Goal: Navigation & Orientation: Find specific page/section

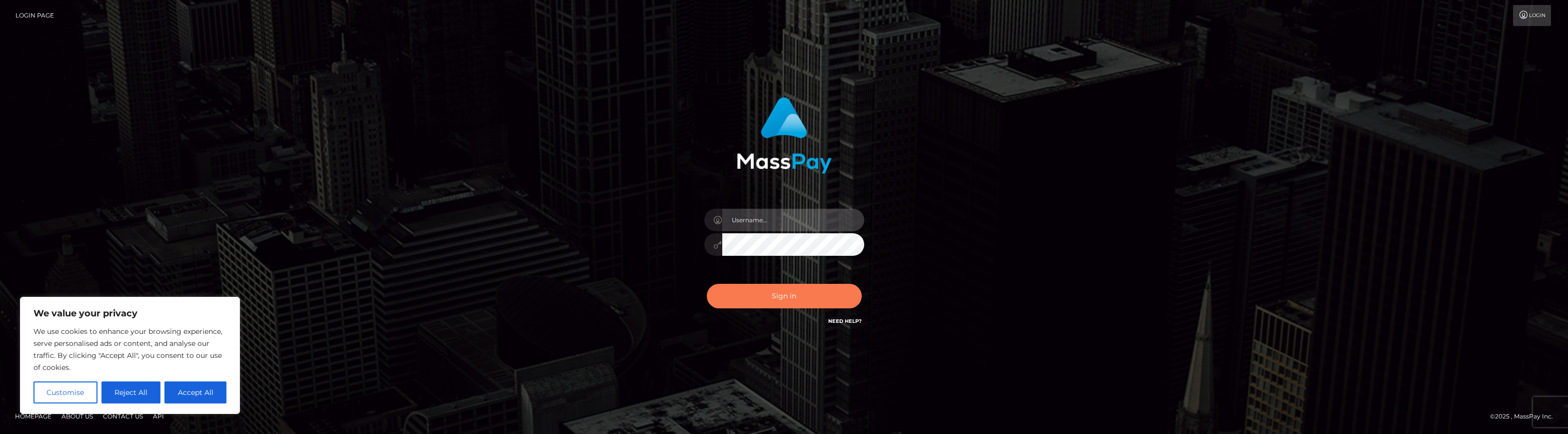
type input "brent.goodwin"
click at [794, 290] on button "Sign in" at bounding box center [784, 296] width 155 height 25
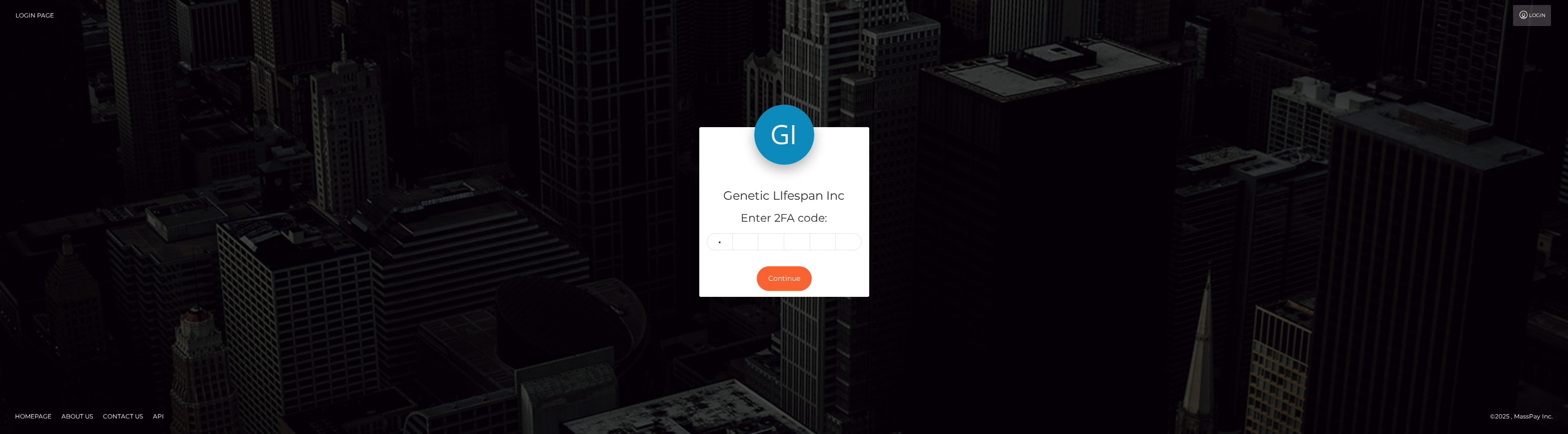
type input "5"
type input "3"
type input "6"
type input "0"
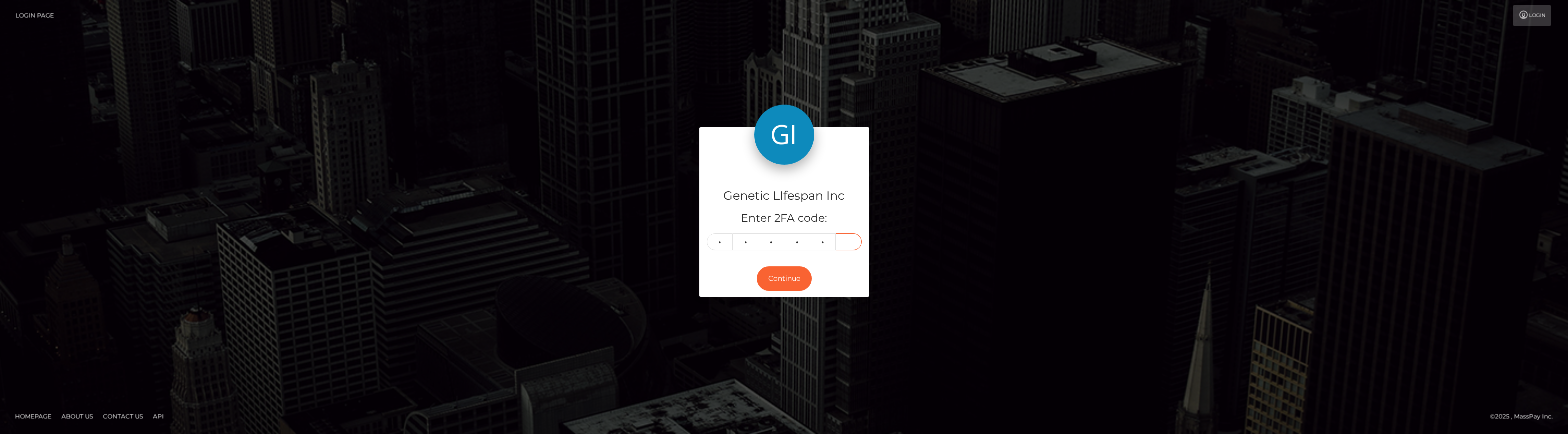
type input "5"
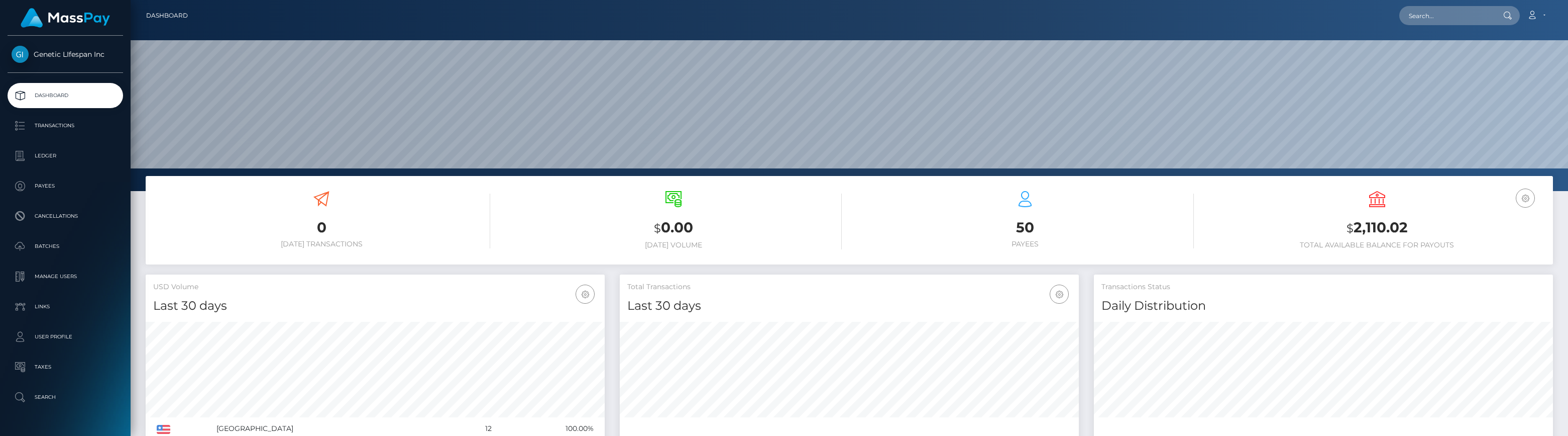
scroll to position [178, 459]
click at [39, 188] on p "Payees" at bounding box center [65, 186] width 107 height 15
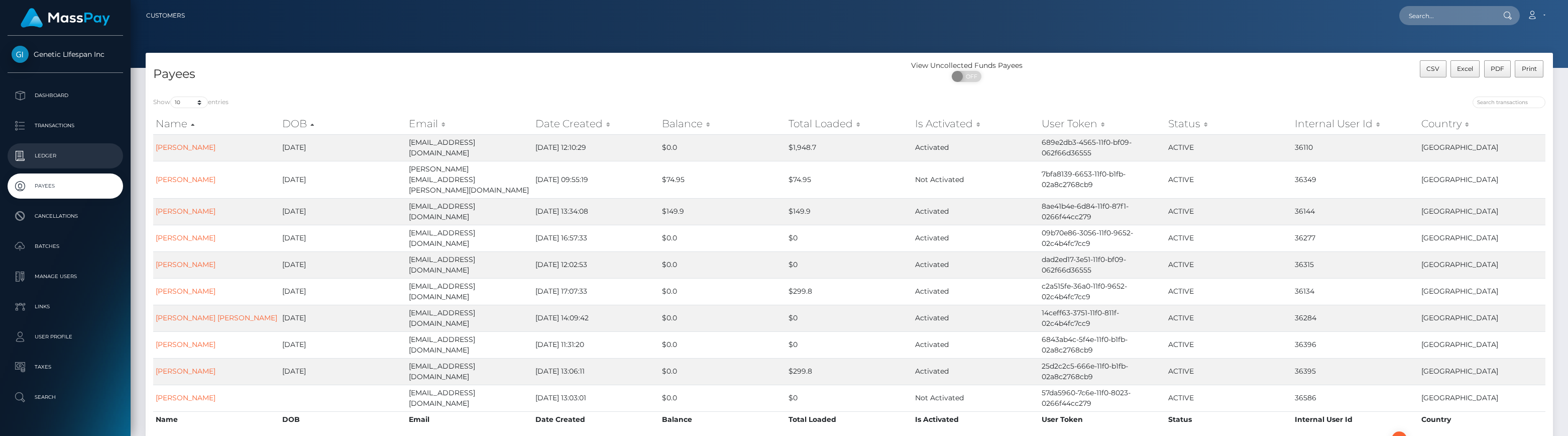
click at [40, 143] on link "Ledger" at bounding box center [65, 156] width 115 height 25
